Goal: Transaction & Acquisition: Book appointment/travel/reservation

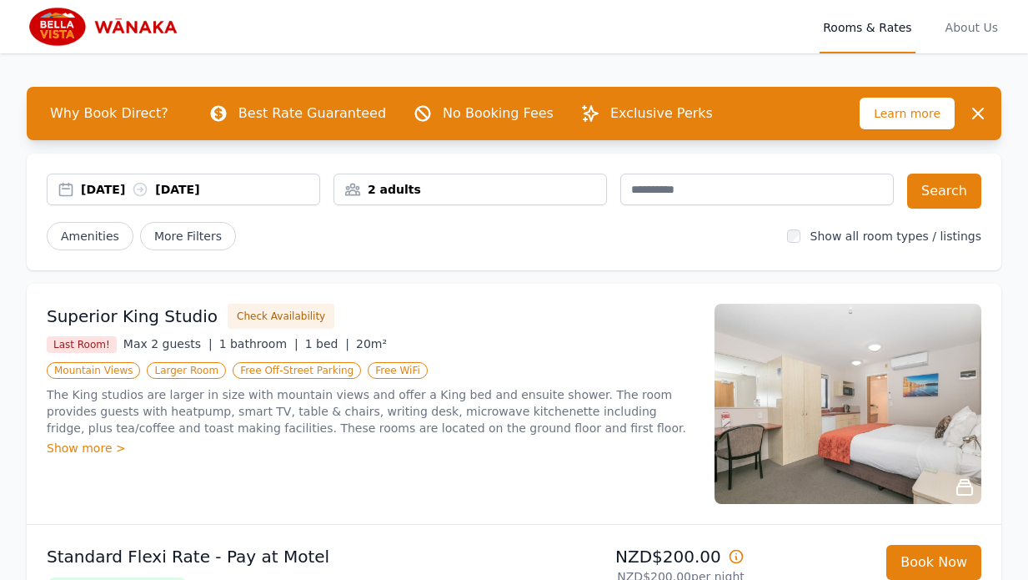
click at [415, 193] on div "2 adults" at bounding box center [470, 189] width 272 height 17
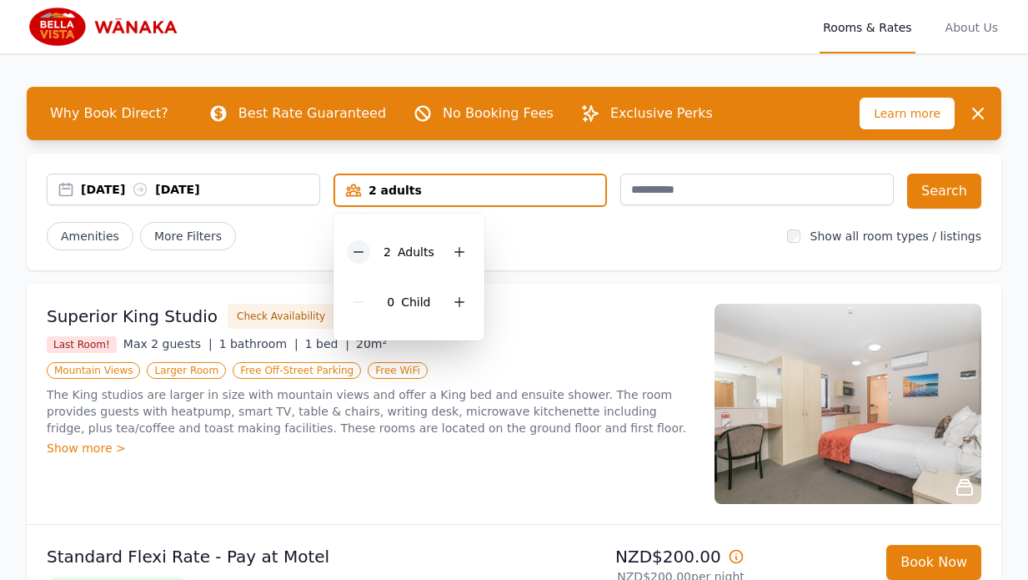
click at [363, 254] on icon at bounding box center [358, 251] width 13 height 13
click at [446, 295] on icon at bounding box center [452, 301] width 13 height 13
click at [256, 185] on div "[DATE] [DATE]" at bounding box center [200, 189] width 239 height 17
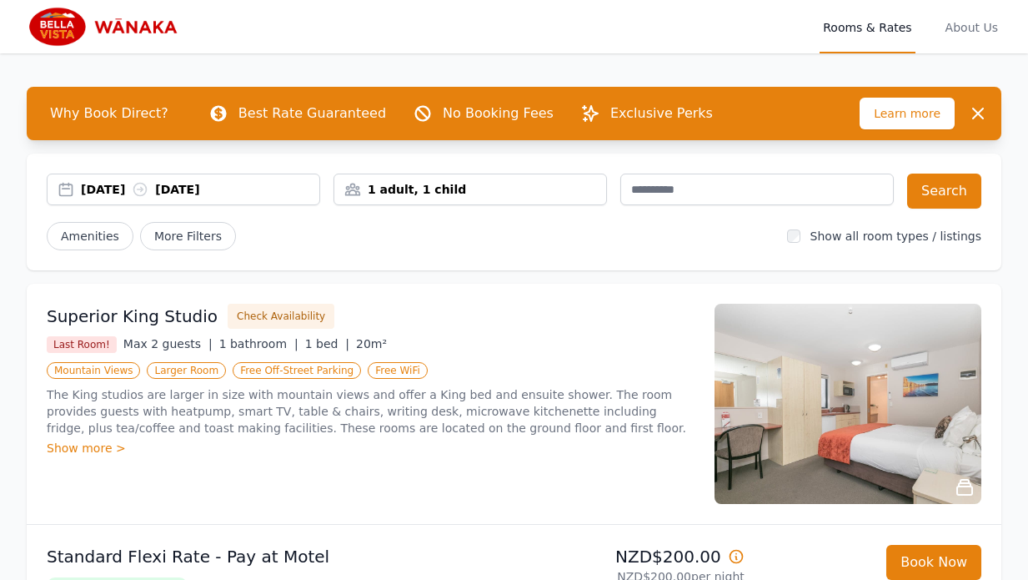
click at [68, 189] on div "[DATE] [DATE]" at bounding box center [184, 189] width 272 height 17
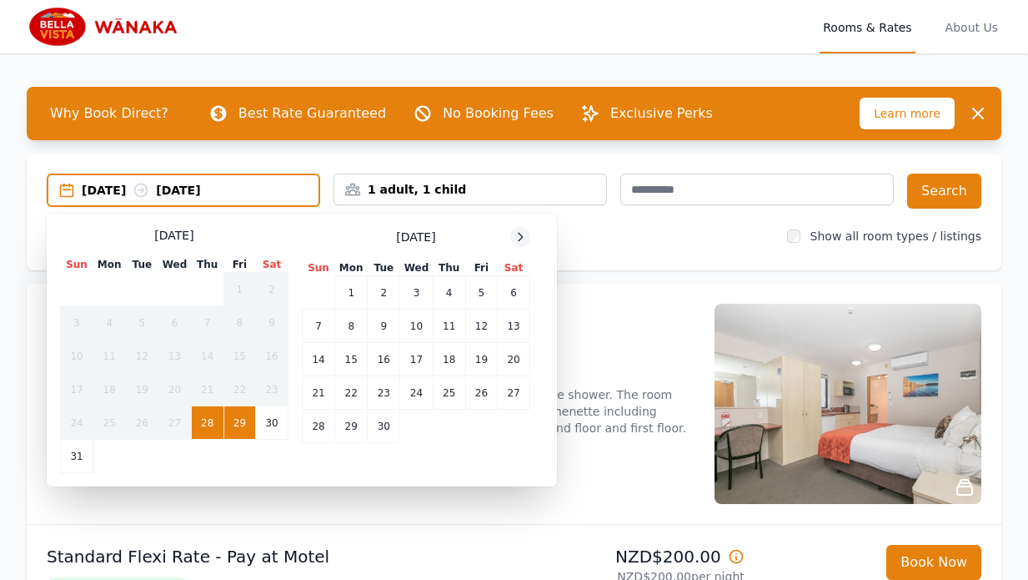
click at [514, 235] on icon at bounding box center [520, 236] width 13 height 13
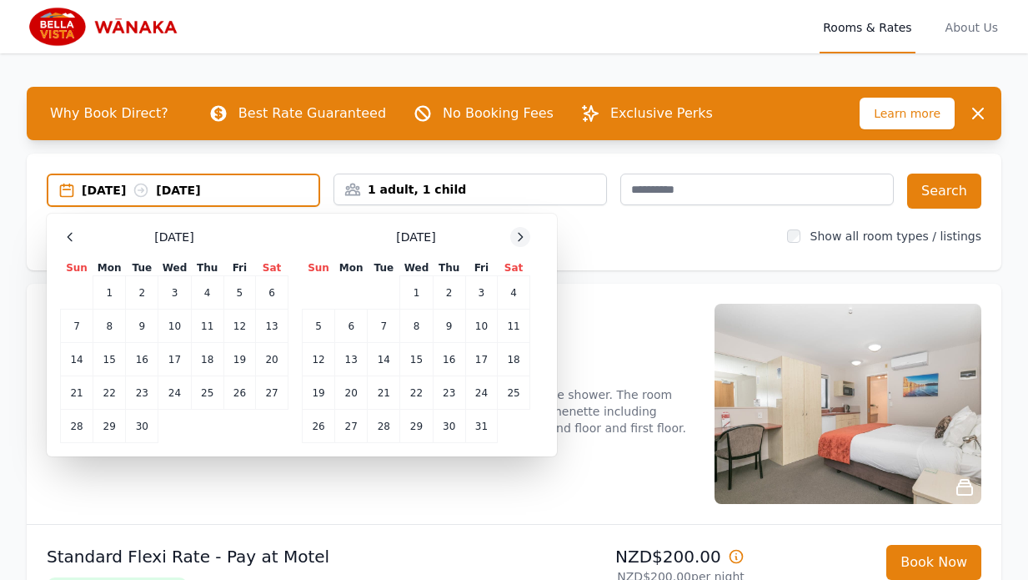
click at [514, 235] on icon at bounding box center [520, 236] width 13 height 13
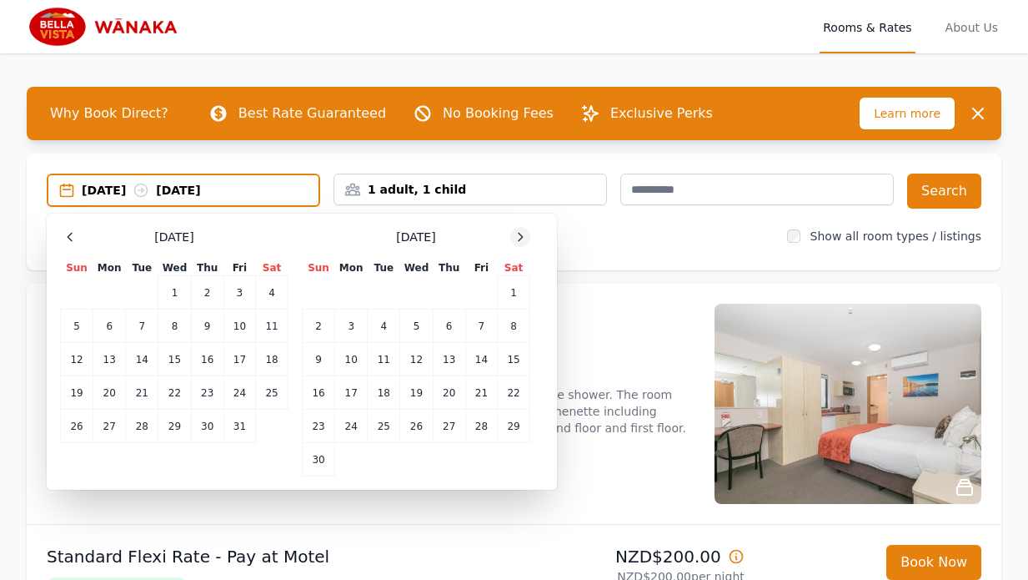
click at [514, 235] on icon at bounding box center [520, 236] width 13 height 13
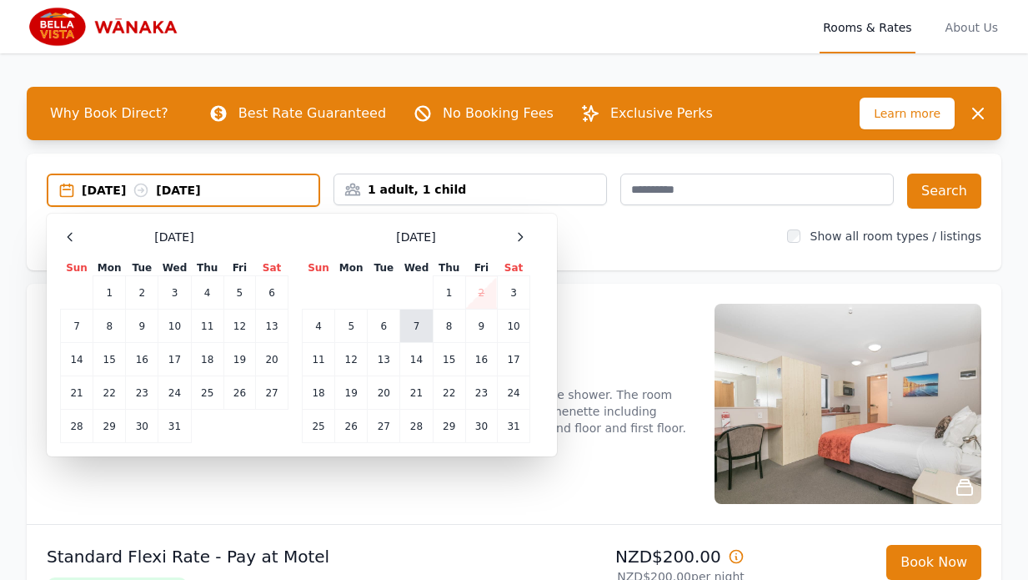
click at [411, 325] on td "7" at bounding box center [416, 325] width 33 height 33
click at [442, 326] on td "8" at bounding box center [449, 325] width 33 height 33
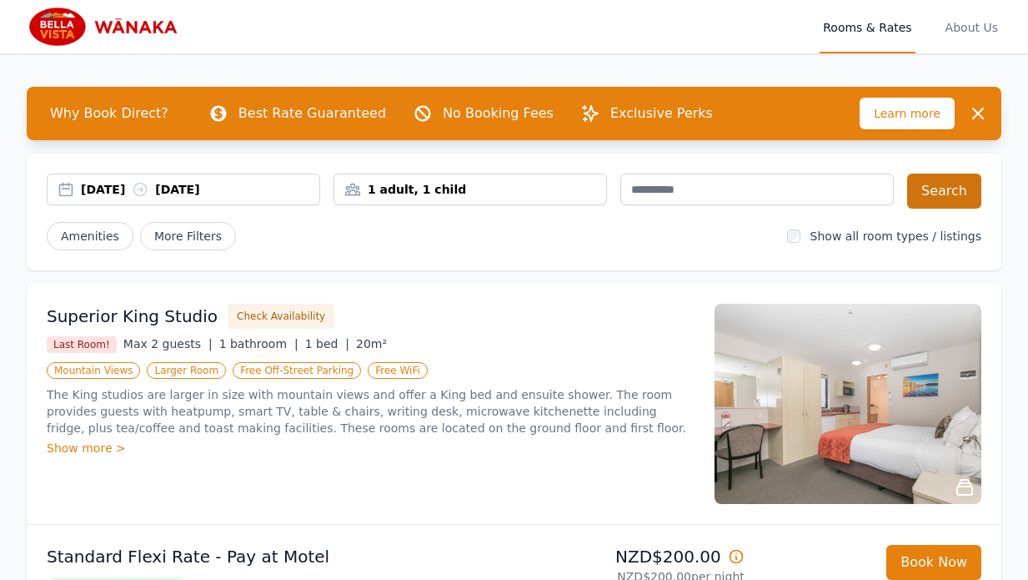
click at [948, 201] on button "Search" at bounding box center [944, 190] width 74 height 35
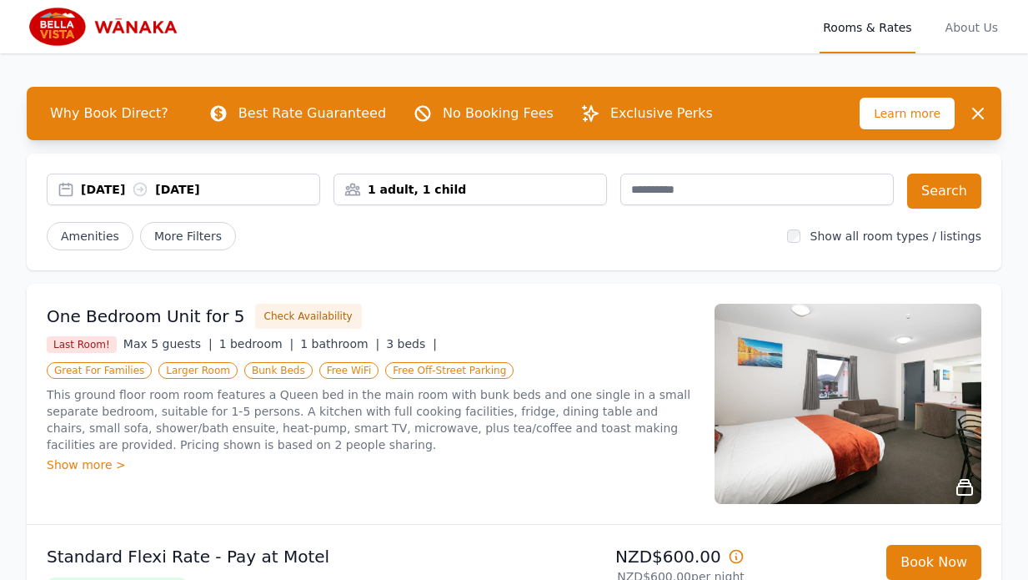
scroll to position [0, 1]
